Goal: Check status: Check status

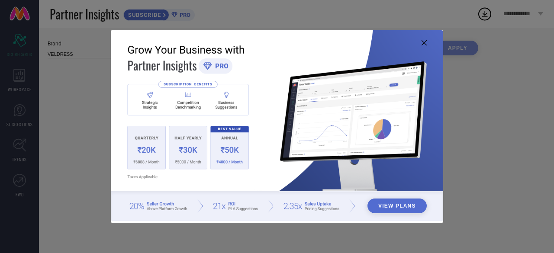
type input "All"
click at [424, 42] on icon at bounding box center [424, 42] width 5 height 5
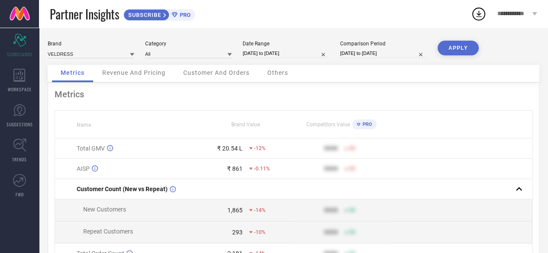
select select "6"
select select "2025"
select select "7"
select select "2025"
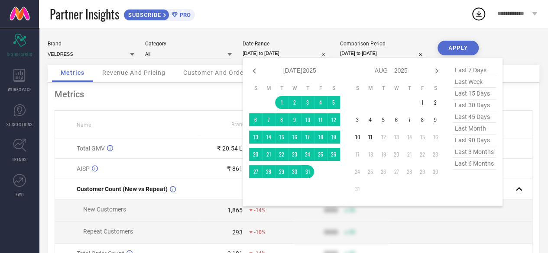
click at [298, 53] on input "[DATE] to [DATE]" at bounding box center [285, 53] width 87 height 9
click at [423, 103] on td "1" at bounding box center [422, 102] width 13 height 13
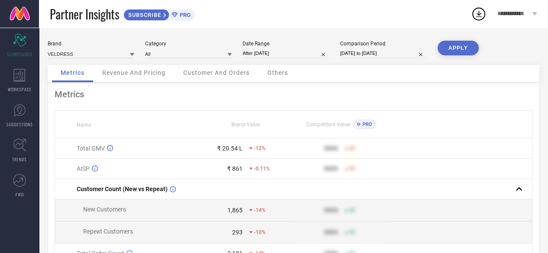
type input "[DATE] to [DATE]"
select select "5"
select select "2025"
select select "6"
select select "2025"
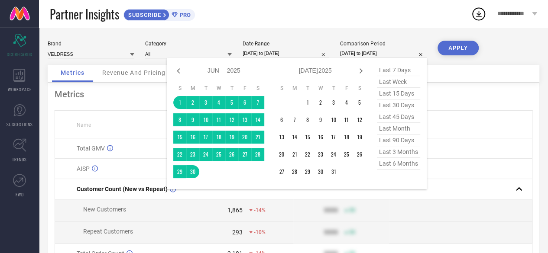
click at [376, 55] on input "[DATE] to [DATE]" at bounding box center [383, 53] width 87 height 9
click at [176, 68] on icon at bounding box center [178, 71] width 10 height 10
select select "4"
select select "2025"
select select "5"
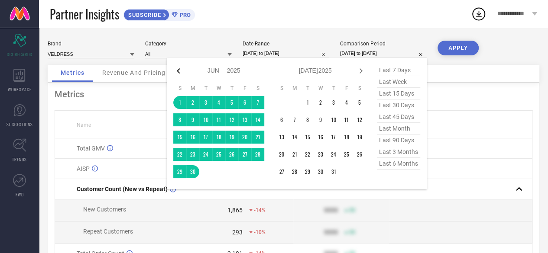
select select "2025"
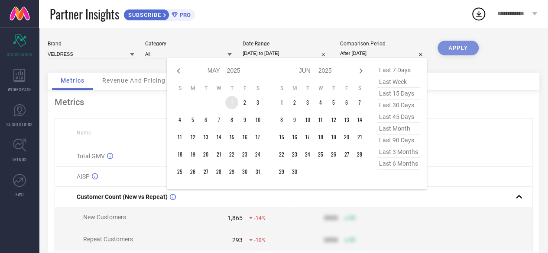
click at [232, 103] on td "1" at bounding box center [231, 102] width 13 height 13
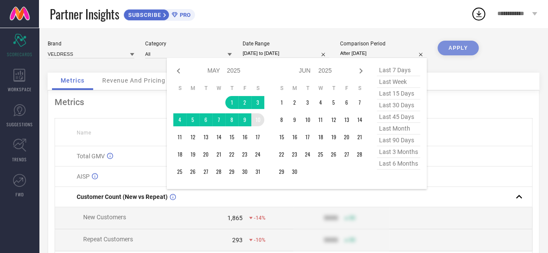
click at [264, 123] on table "S M T W T F S 1 2 3 4 5 6 7 8 9 10 11 12 13 14 15 16 17 18 19 20 21 22 23 24 25…" at bounding box center [218, 132] width 91 height 102
type input "[DATE] to [DATE]"
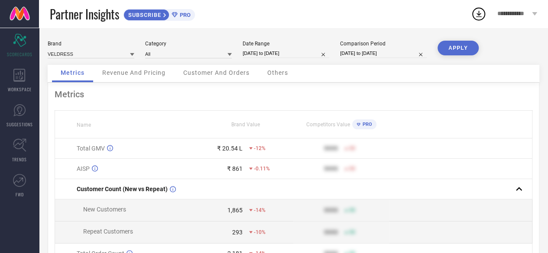
click at [448, 46] on button "APPLY" at bounding box center [457, 48] width 41 height 15
click at [152, 75] on span "Revenue And Pricing" at bounding box center [133, 72] width 63 height 7
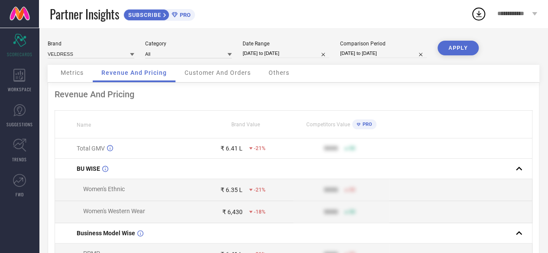
click at [219, 73] on span "Customer And Orders" at bounding box center [217, 72] width 66 height 7
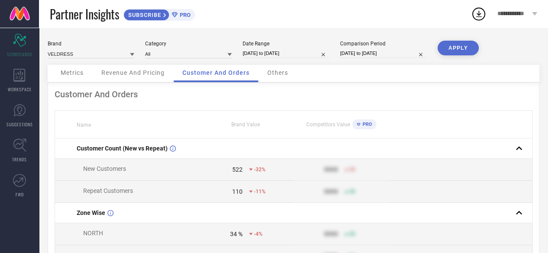
click at [272, 75] on span "Others" at bounding box center [277, 72] width 21 height 7
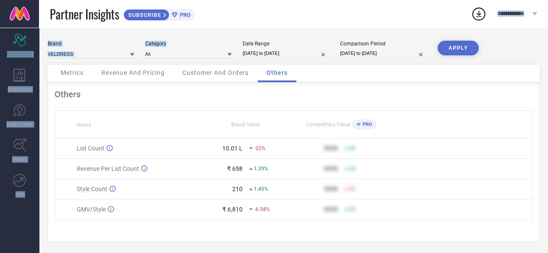
drag, startPoint x: 203, startPoint y: 29, endPoint x: 248, endPoint y: 6, distance: 50.1
click at [248, 6] on div "**********" at bounding box center [274, 127] width 548 height 255
